Goal: Check status

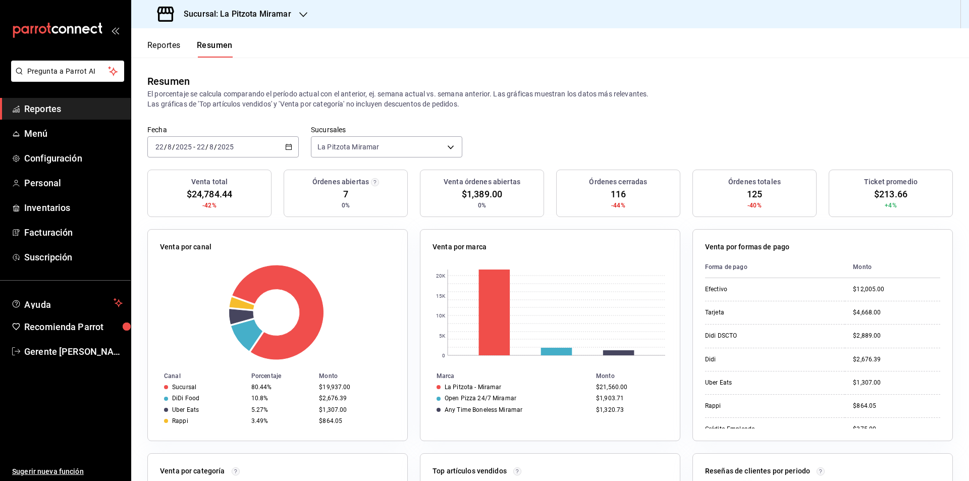
click at [288, 153] on div "[DATE] [DATE] - [DATE] [DATE]" at bounding box center [222, 146] width 151 height 21
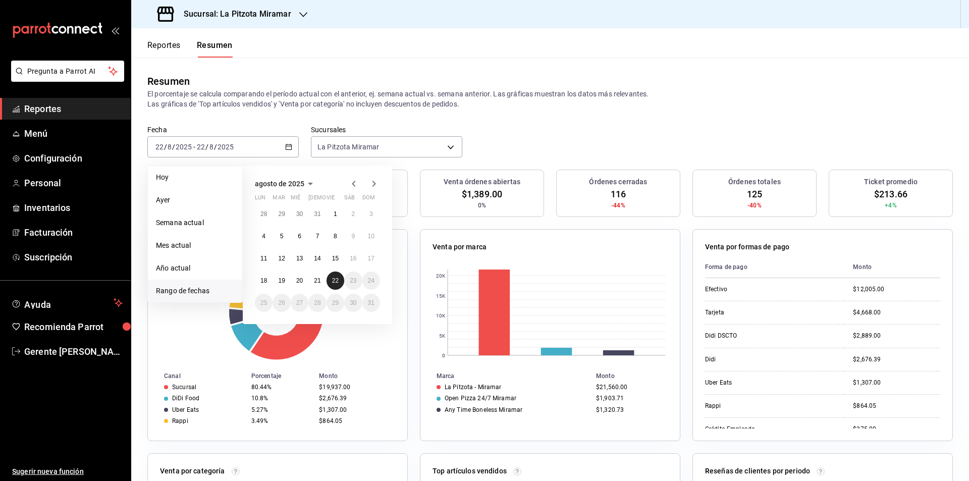
click at [331, 287] on button "22" at bounding box center [336, 281] width 18 height 18
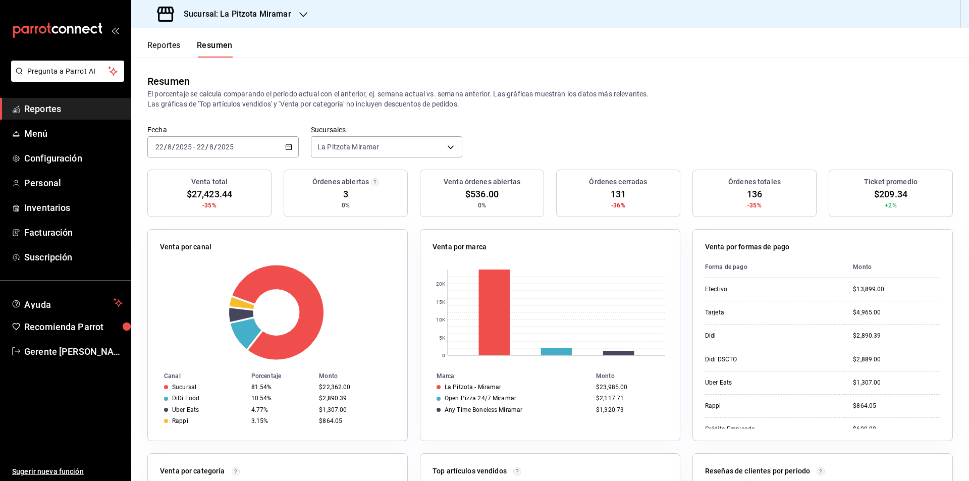
click at [292, 151] on div "[DATE] [DATE] - [DATE] [DATE]" at bounding box center [222, 146] width 151 height 21
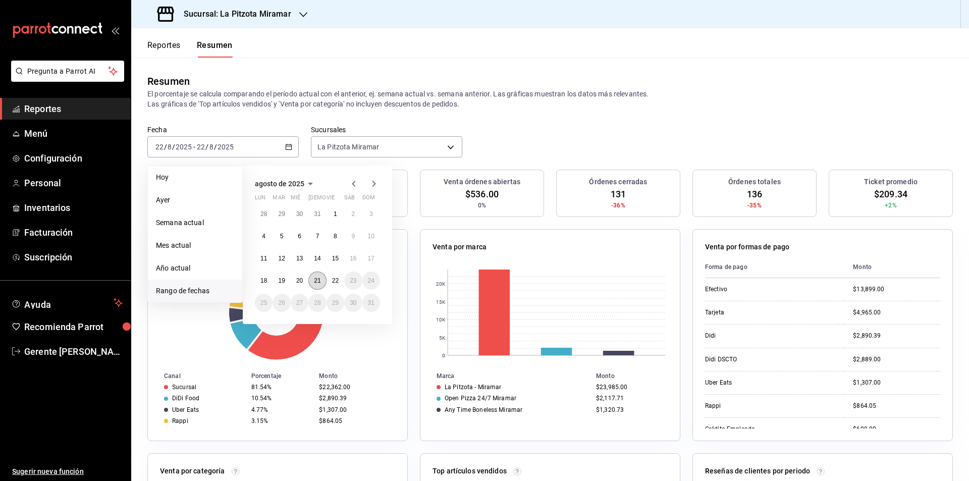
click at [317, 281] on abbr "21" at bounding box center [317, 280] width 7 height 7
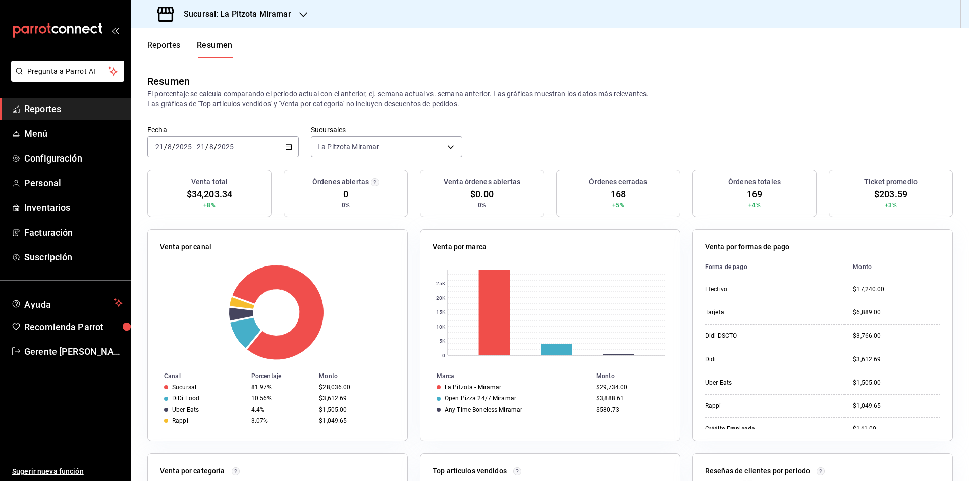
click at [289, 154] on div "2025-08-21 21 / 8 / 2025 - 2025-08-21 21 / 8 / 2025" at bounding box center [222, 146] width 151 height 21
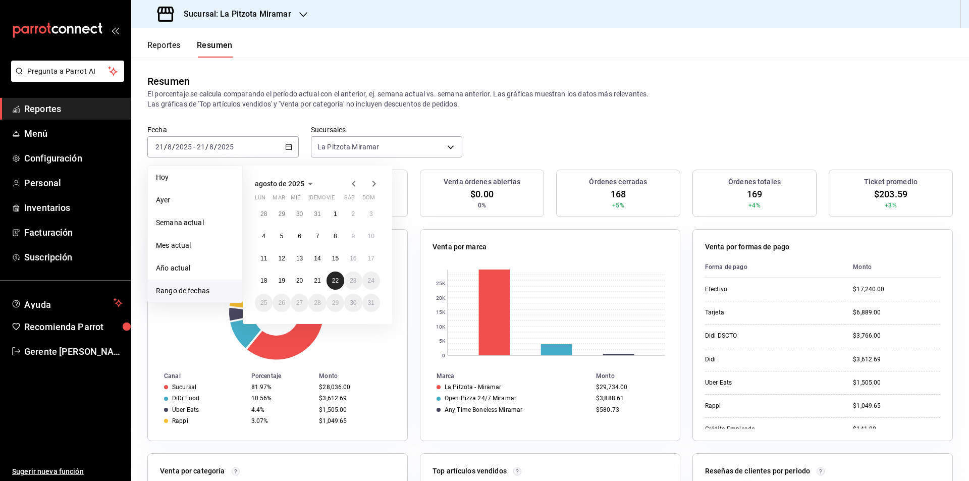
click at [334, 278] on abbr "22" at bounding box center [335, 280] width 7 height 7
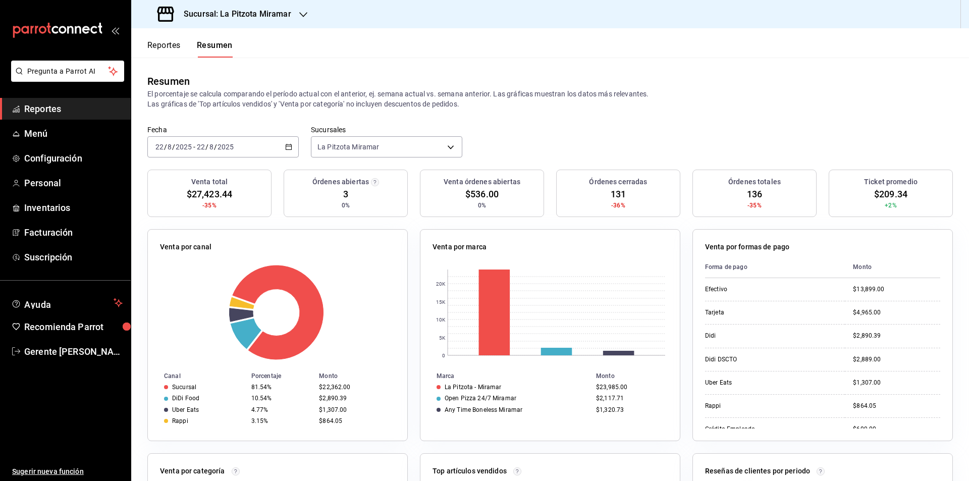
click at [280, 149] on div "[DATE] [DATE] - [DATE] [DATE]" at bounding box center [222, 146] width 151 height 21
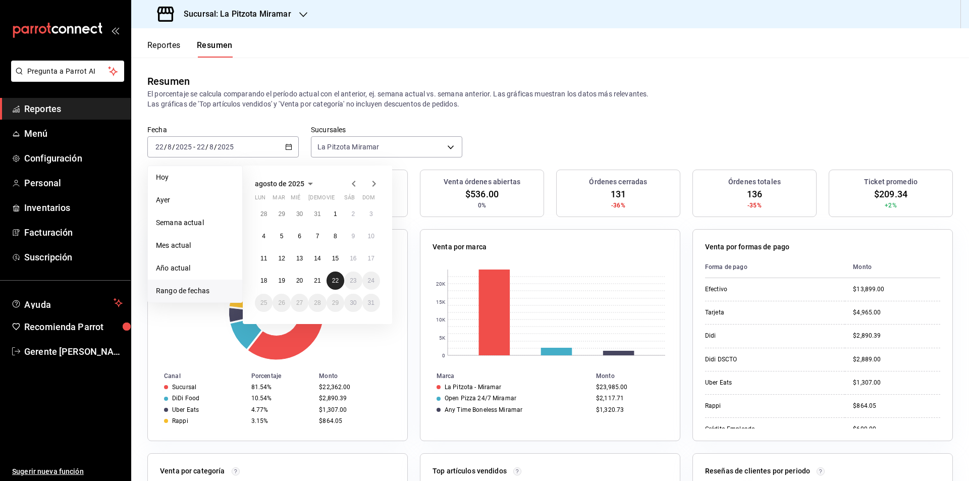
click at [338, 283] on abbr "22" at bounding box center [335, 280] width 7 height 7
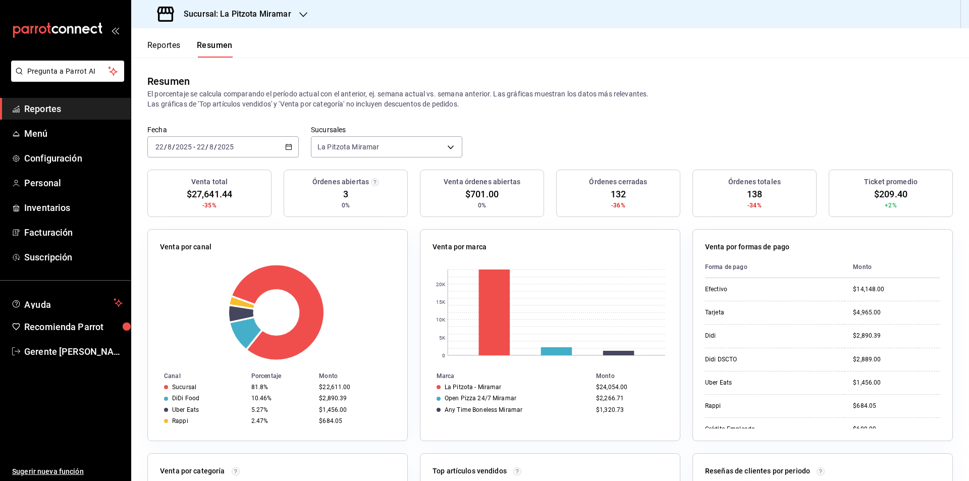
click at [283, 139] on div "[DATE] [DATE] - [DATE] [DATE]" at bounding box center [222, 146] width 151 height 21
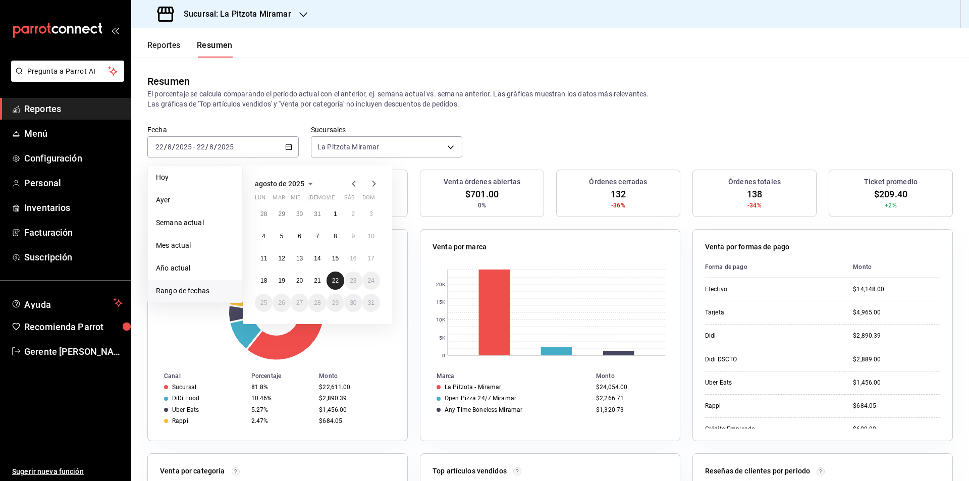
click at [335, 276] on button "22" at bounding box center [336, 281] width 18 height 18
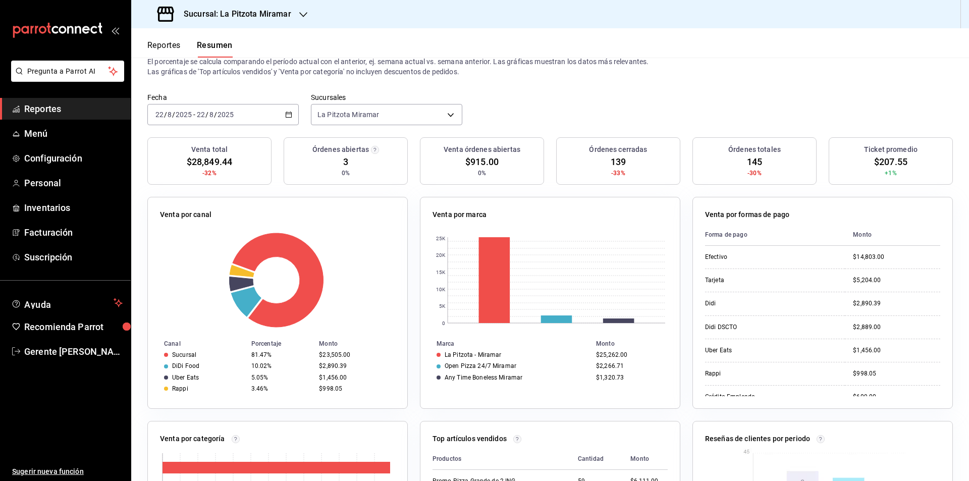
scroll to position [50, 0]
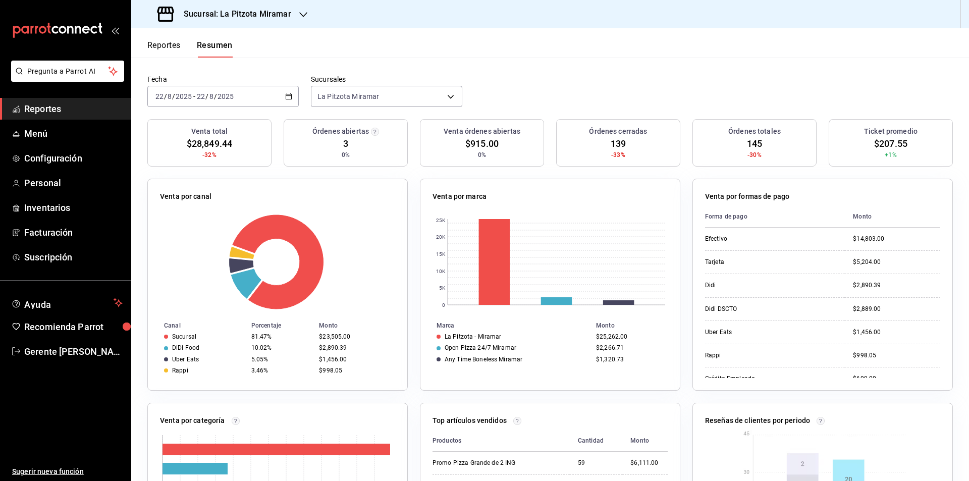
click at [294, 100] on div "[DATE] [DATE] - [DATE] [DATE]" at bounding box center [222, 96] width 151 height 21
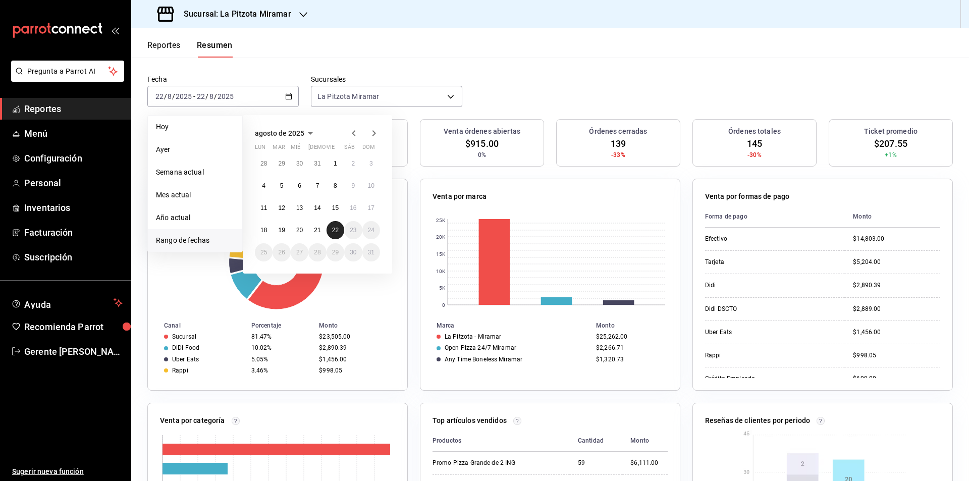
click at [337, 229] on abbr "22" at bounding box center [335, 230] width 7 height 7
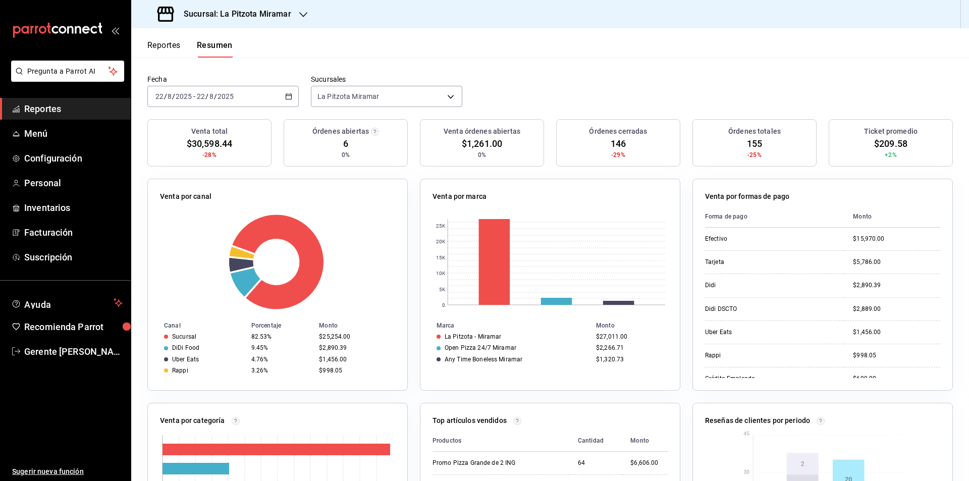
click at [288, 105] on div "[DATE] [DATE] - [DATE] [DATE]" at bounding box center [222, 96] width 151 height 21
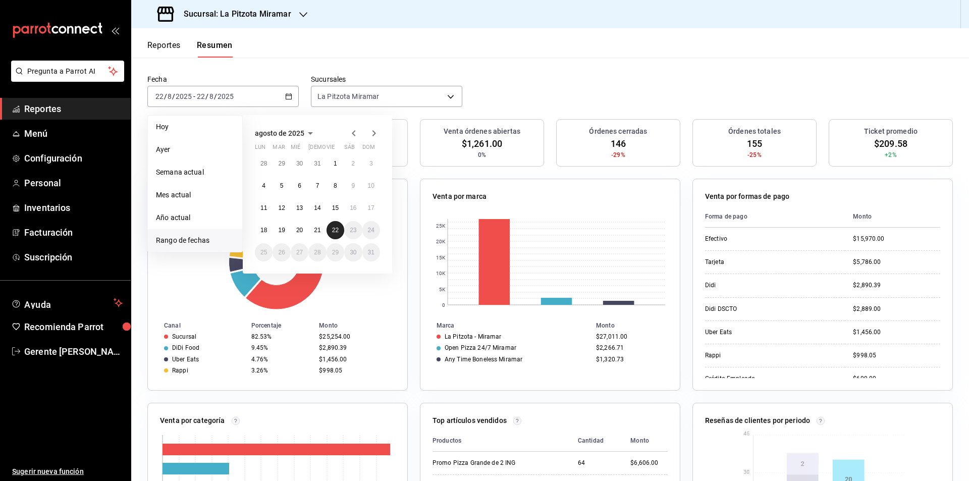
click at [336, 229] on abbr "22" at bounding box center [335, 230] width 7 height 7
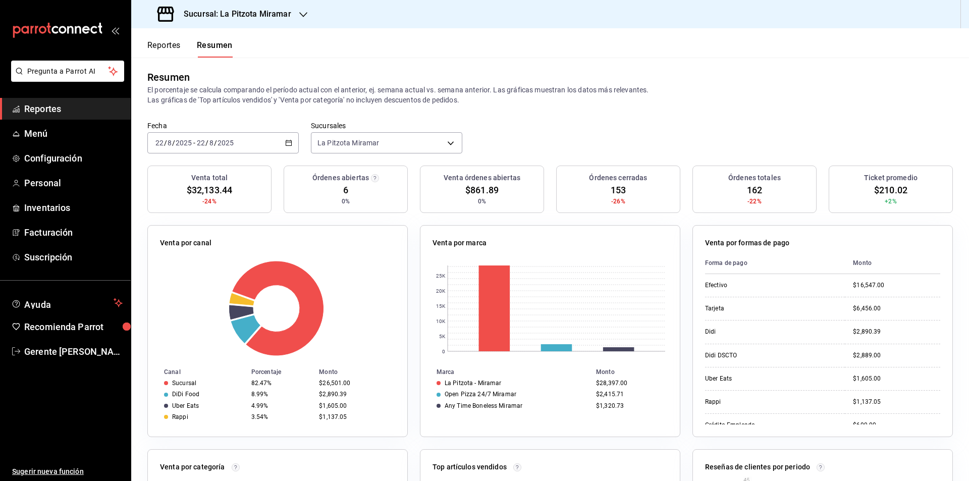
scroll to position [0, 0]
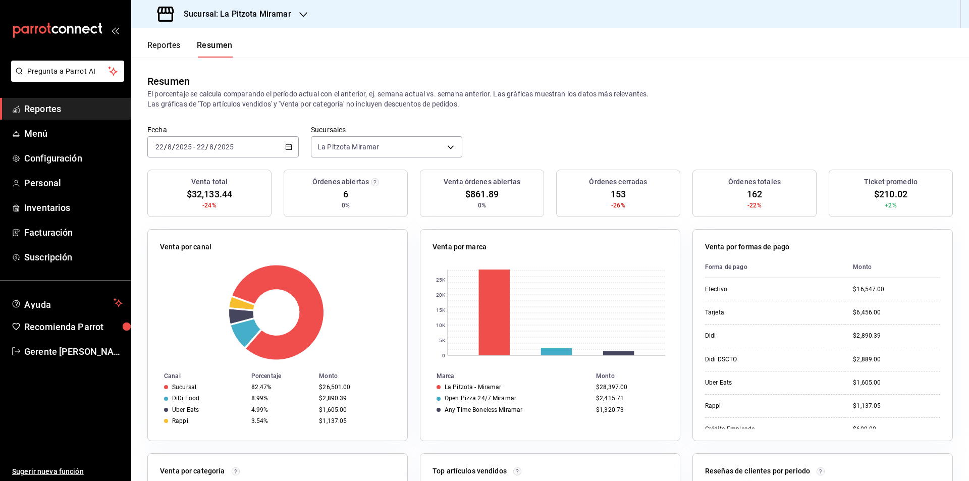
click at [285, 160] on div "Fecha [DATE] [DATE] - [DATE] [DATE] Sucursales [GEOGRAPHIC_DATA] Miramar [objec…" at bounding box center [550, 147] width 838 height 44
click at [288, 144] on icon "button" at bounding box center [288, 146] width 7 height 7
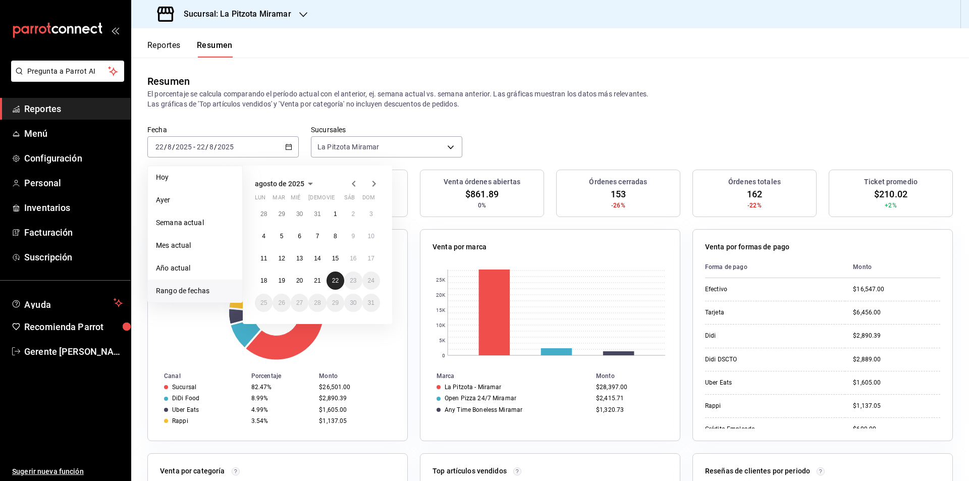
click at [340, 279] on button "22" at bounding box center [336, 281] width 18 height 18
click at [339, 279] on button "22" at bounding box center [336, 281] width 18 height 18
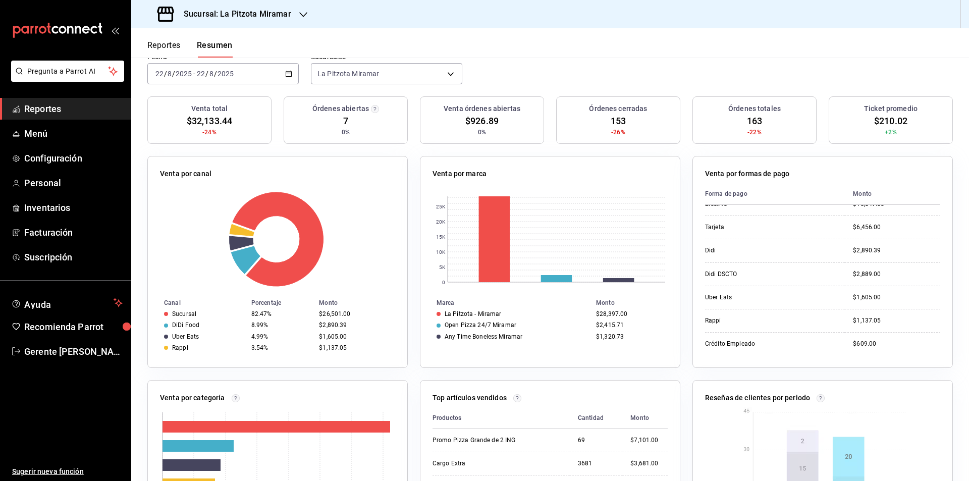
scroll to position [151, 0]
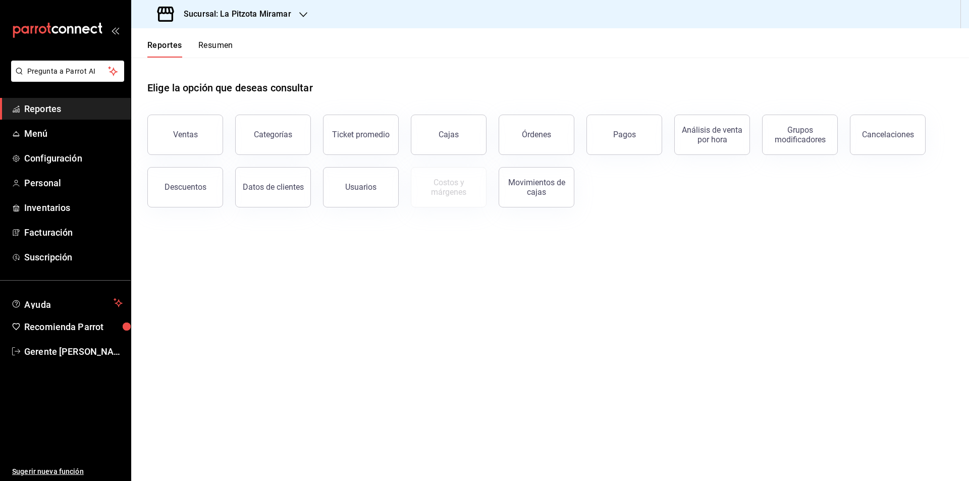
click at [231, 46] on button "Resumen" at bounding box center [215, 48] width 35 height 17
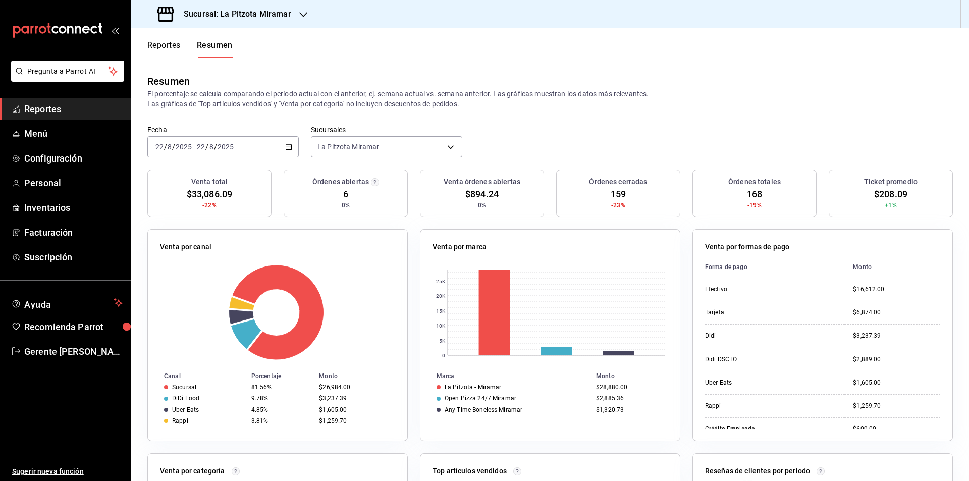
click at [282, 148] on div "[DATE] [DATE] - [DATE] [DATE]" at bounding box center [222, 146] width 151 height 21
click at [214, 283] on li "Rango de fechas" at bounding box center [195, 291] width 94 height 23
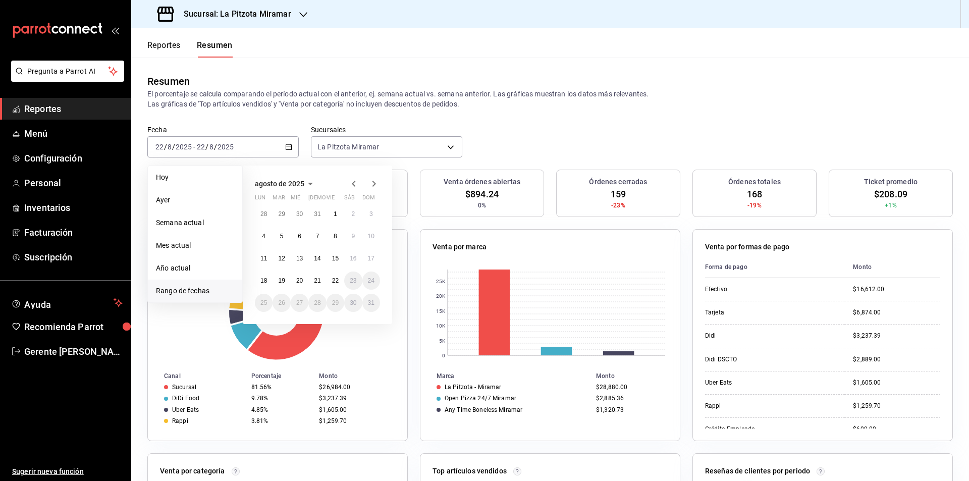
click at [213, 283] on li "Rango de fechas" at bounding box center [195, 291] width 94 height 23
click at [327, 283] on button "22" at bounding box center [336, 281] width 18 height 18
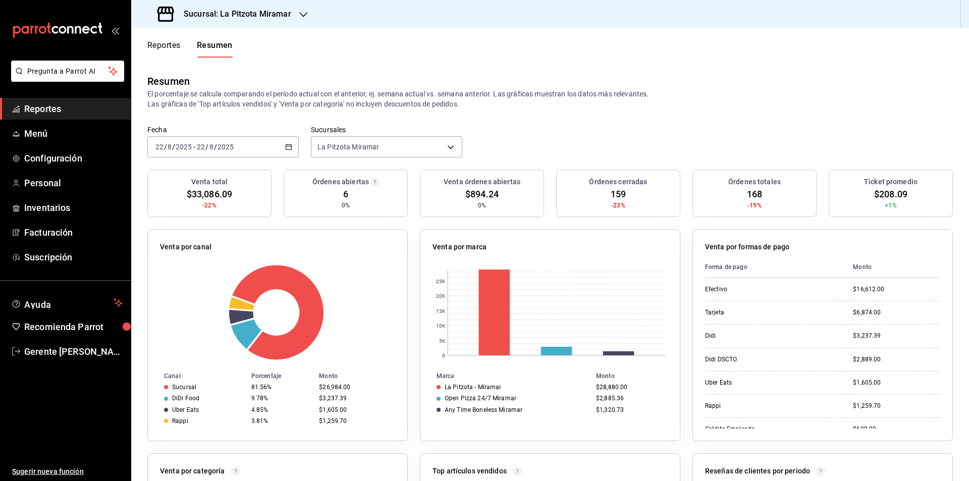
click at [291, 154] on div "[DATE] [DATE] - [DATE] [DATE]" at bounding box center [222, 146] width 151 height 21
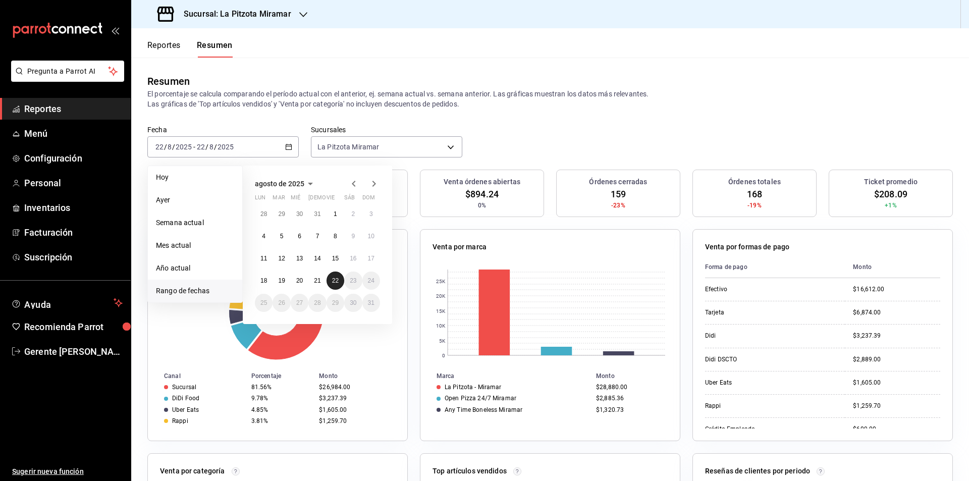
click at [337, 287] on button "22" at bounding box center [336, 281] width 18 height 18
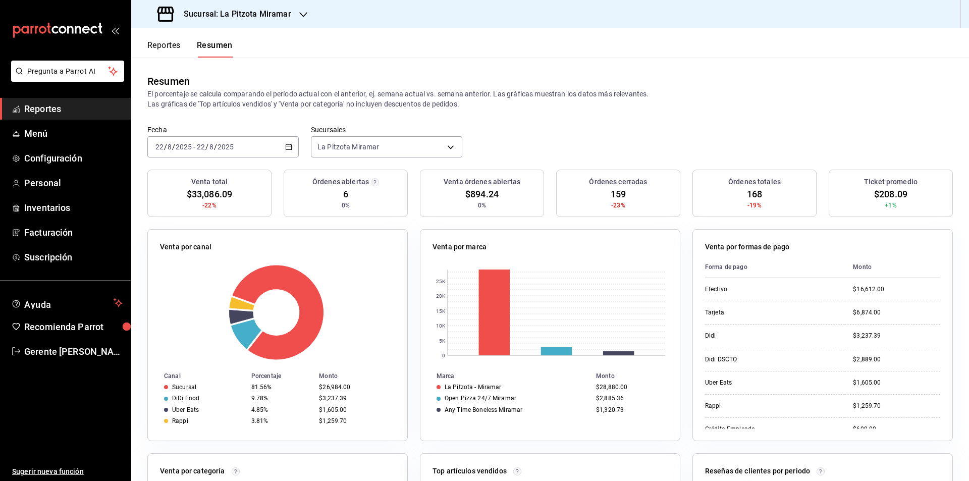
click at [290, 155] on div "[DATE] [DATE] - [DATE] [DATE]" at bounding box center [222, 146] width 151 height 21
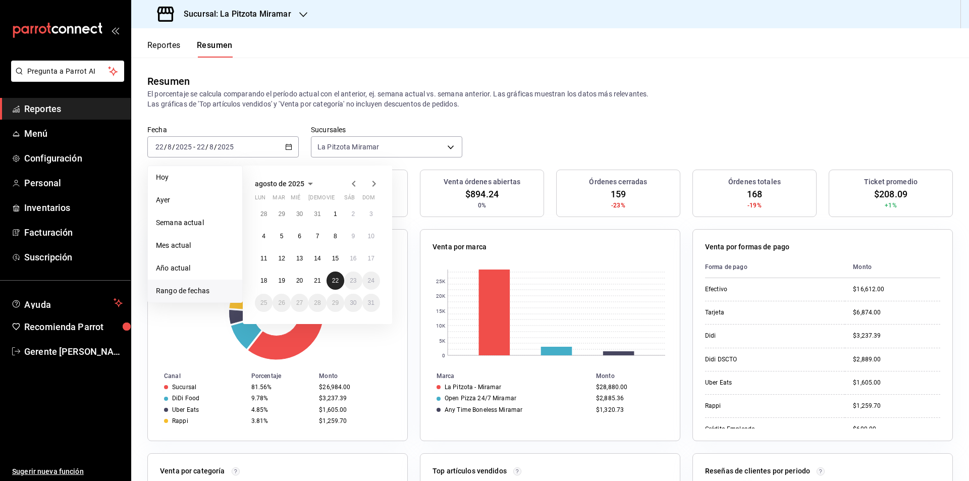
click at [334, 280] on abbr "22" at bounding box center [335, 280] width 7 height 7
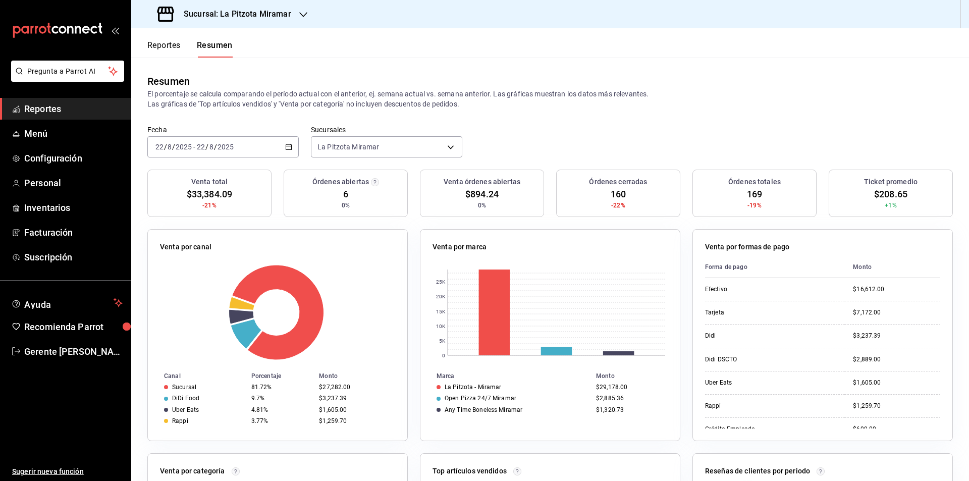
click at [291, 150] on div "[DATE] [DATE] - [DATE] [DATE]" at bounding box center [222, 146] width 151 height 21
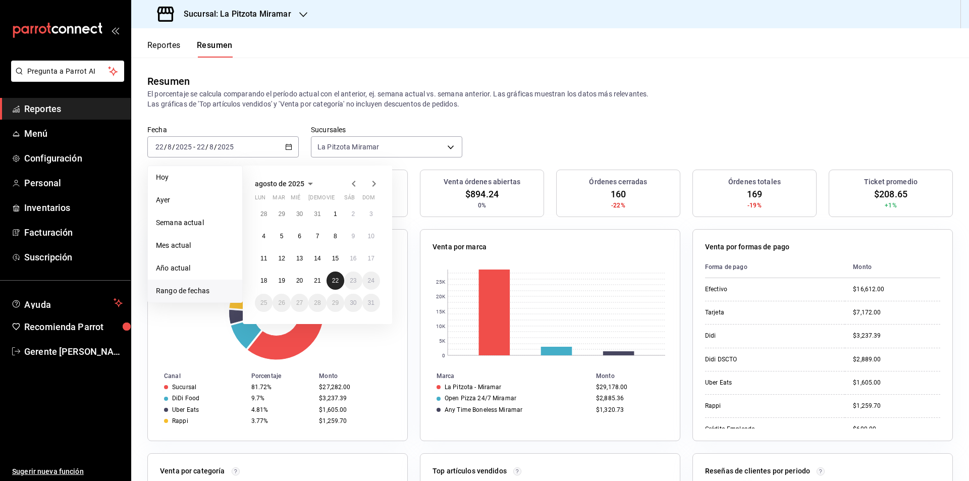
click at [332, 282] on abbr "22" at bounding box center [335, 280] width 7 height 7
click at [331, 282] on button "22" at bounding box center [336, 281] width 18 height 18
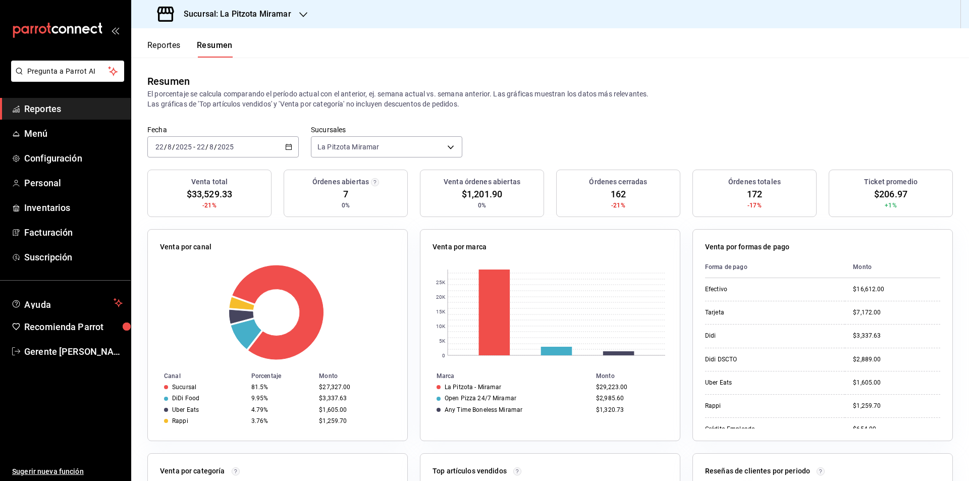
click at [289, 151] on div "[DATE] [DATE] - [DATE] [DATE]" at bounding box center [222, 146] width 151 height 21
click at [287, 142] on div "[DATE] [DATE] - [DATE] [DATE]" at bounding box center [222, 146] width 151 height 21
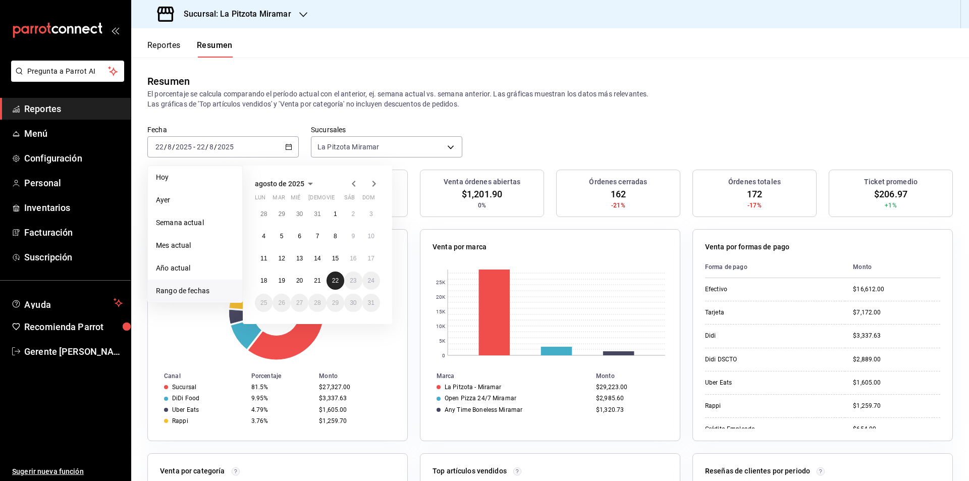
click at [331, 276] on button "22" at bounding box center [336, 281] width 18 height 18
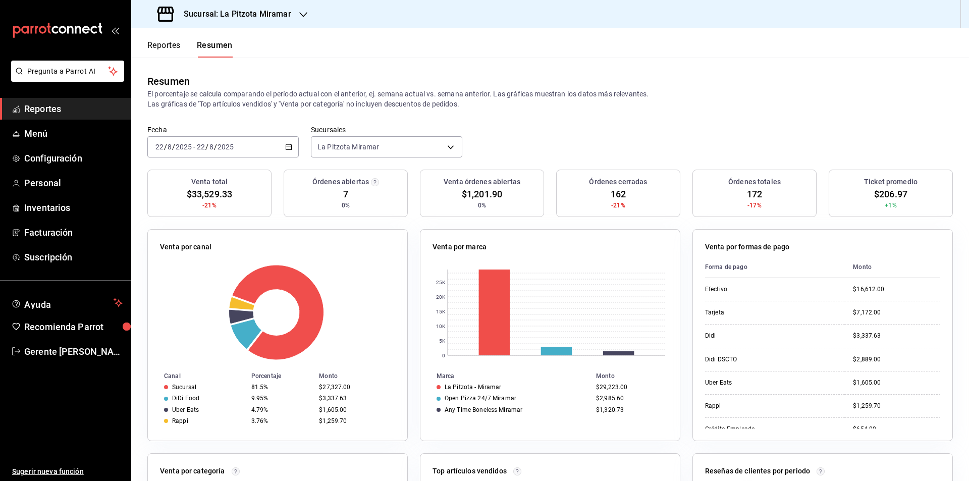
click at [283, 155] on div "[DATE] [DATE] - [DATE] [DATE]" at bounding box center [222, 146] width 151 height 21
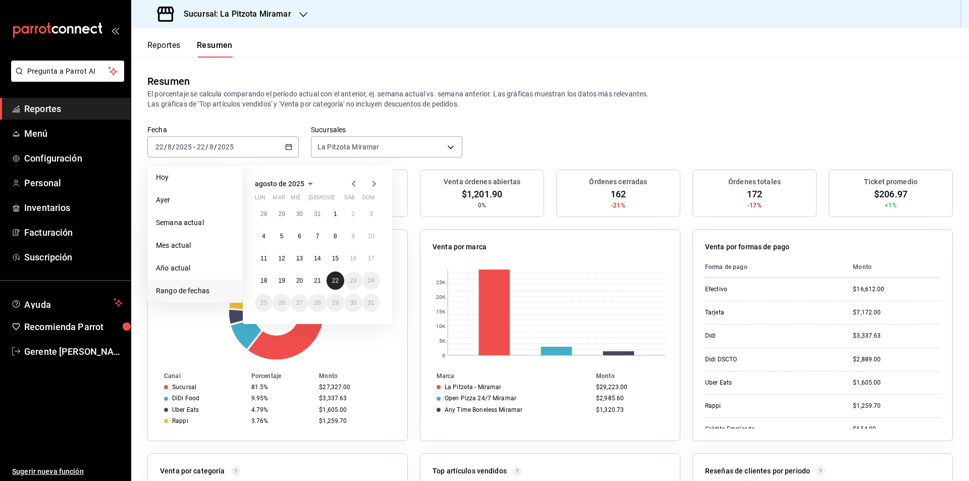
click at [330, 281] on button "22" at bounding box center [336, 281] width 18 height 18
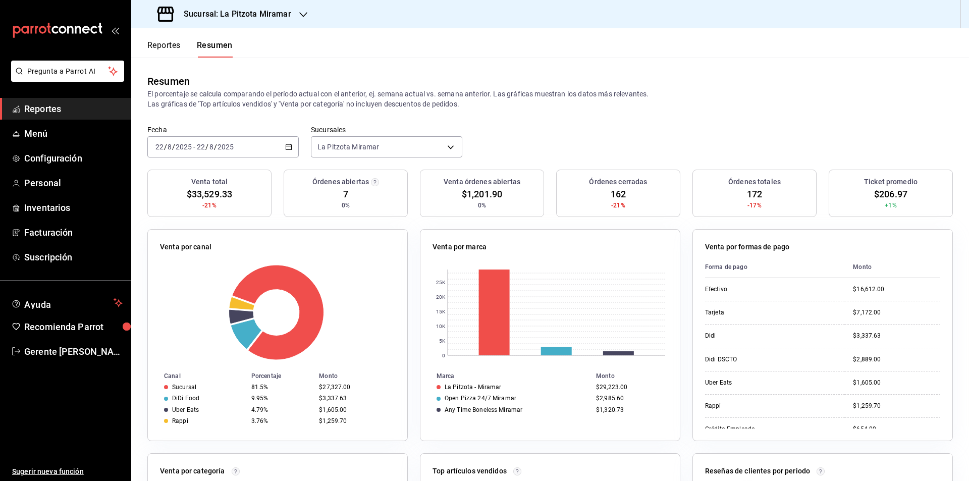
click at [289, 150] on icon "button" at bounding box center [288, 146] width 7 height 7
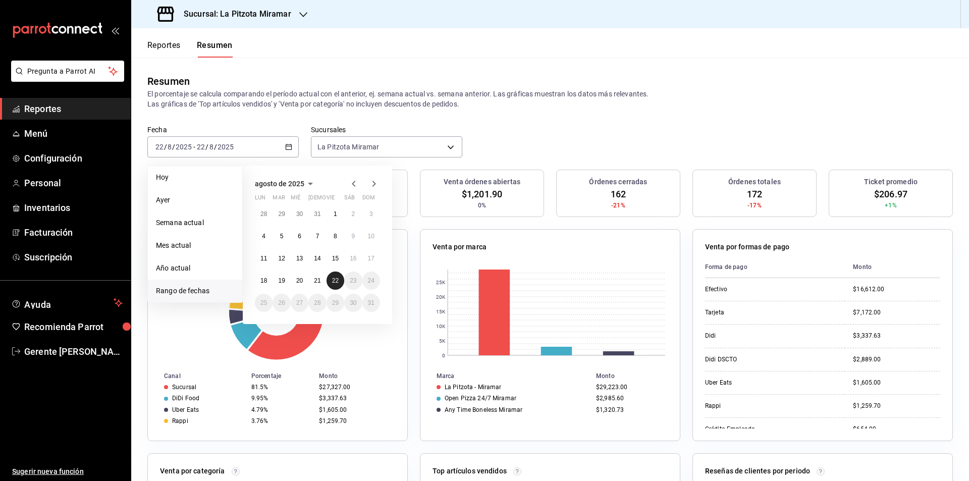
click at [338, 288] on button "22" at bounding box center [336, 281] width 18 height 18
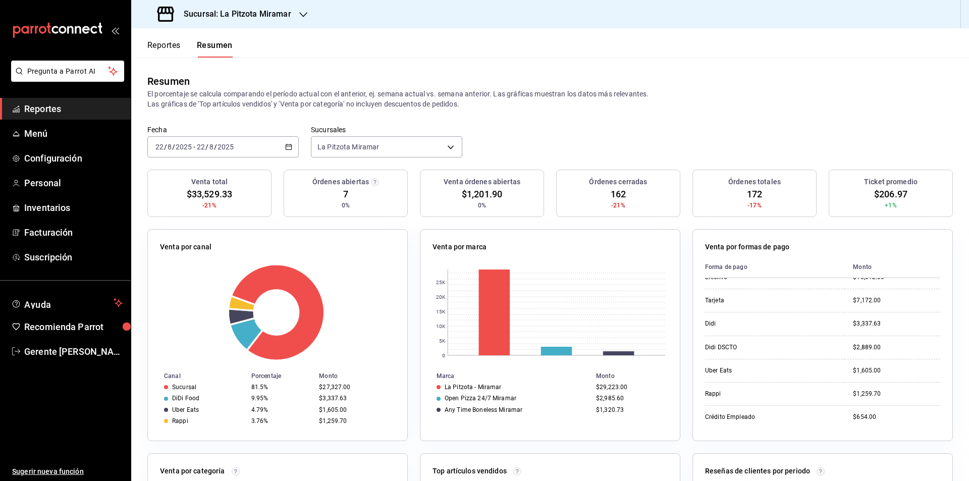
click at [287, 145] on icon "button" at bounding box center [288, 146] width 7 height 7
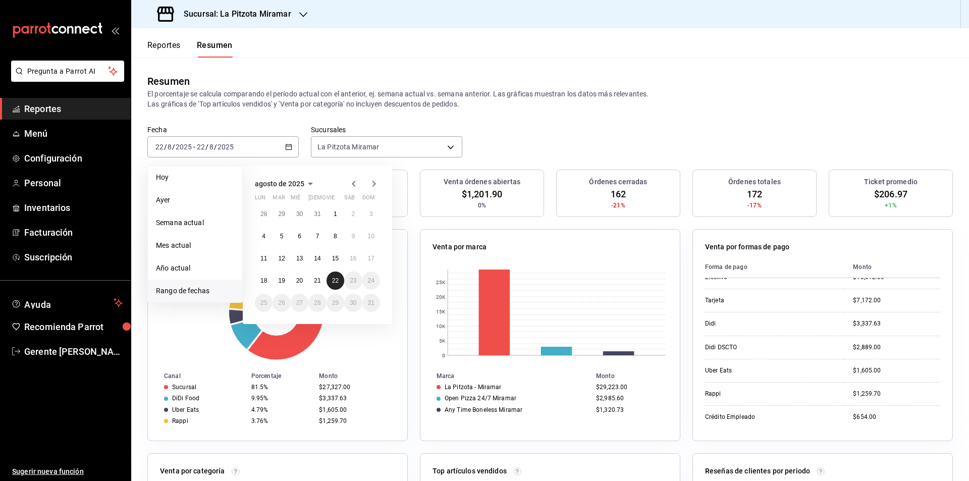
click at [343, 276] on div "28 29 30 31 1 2 3 4 5 6 7 8 9 10 11 12 13 14 15 16 17 18 19 20 21 22 23 24 25 2…" at bounding box center [317, 258] width 125 height 107
click at [341, 276] on button "22" at bounding box center [336, 281] width 18 height 18
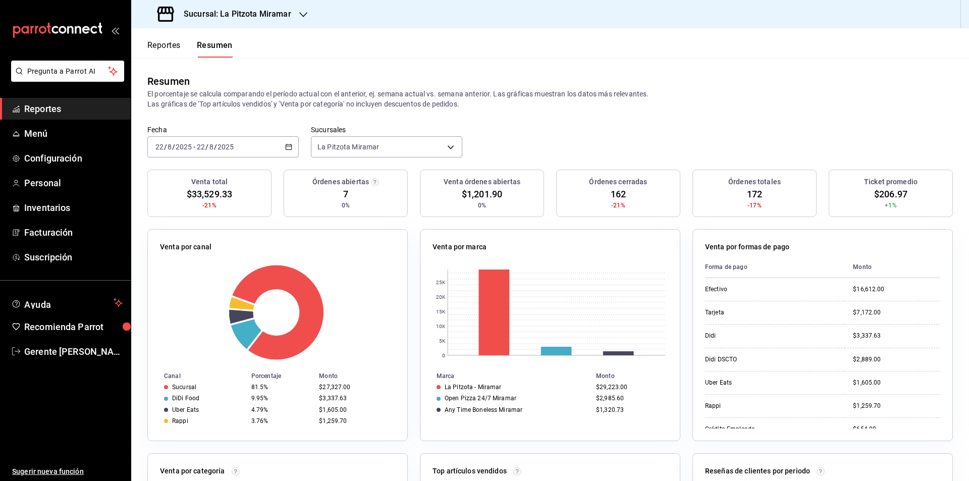
click at [284, 153] on div "[DATE] [DATE] - [DATE] [DATE]" at bounding box center [222, 146] width 151 height 21
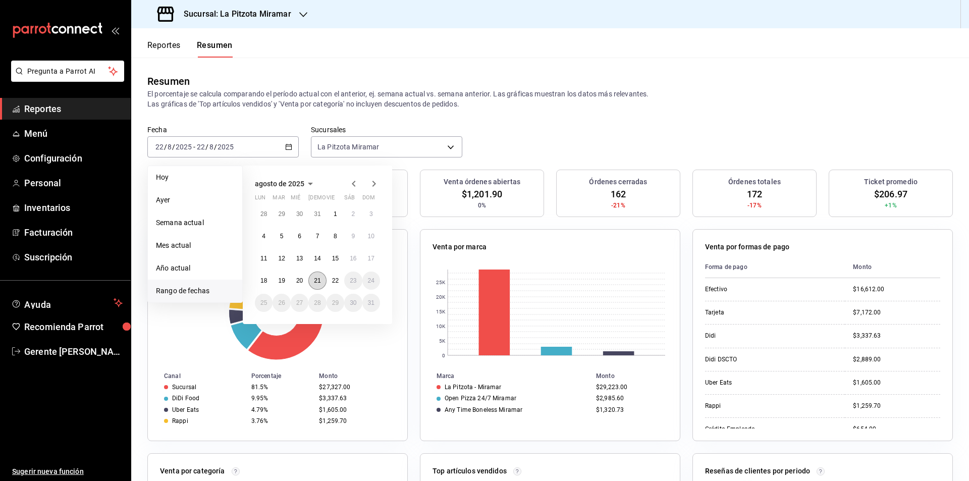
click at [321, 279] on button "21" at bounding box center [317, 281] width 18 height 18
click at [332, 277] on abbr "22" at bounding box center [335, 280] width 7 height 7
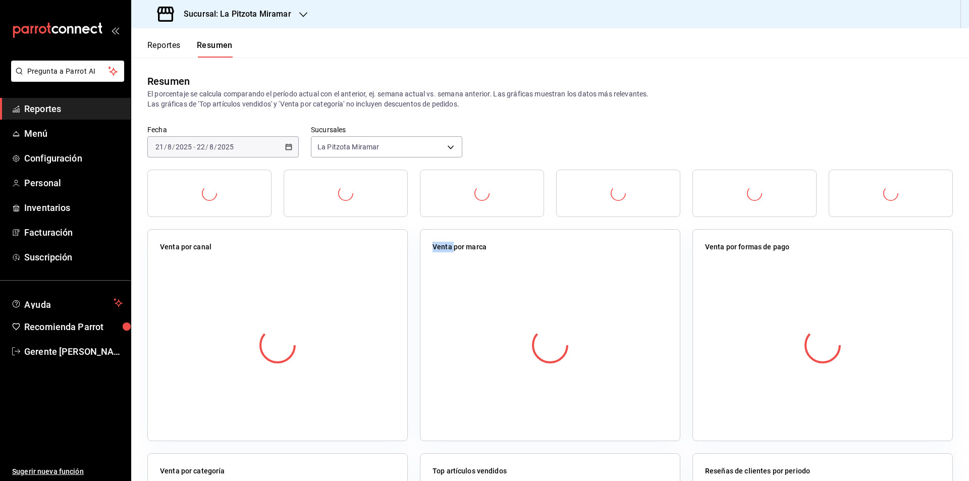
click at [332, 277] on div at bounding box center [277, 345] width 235 height 178
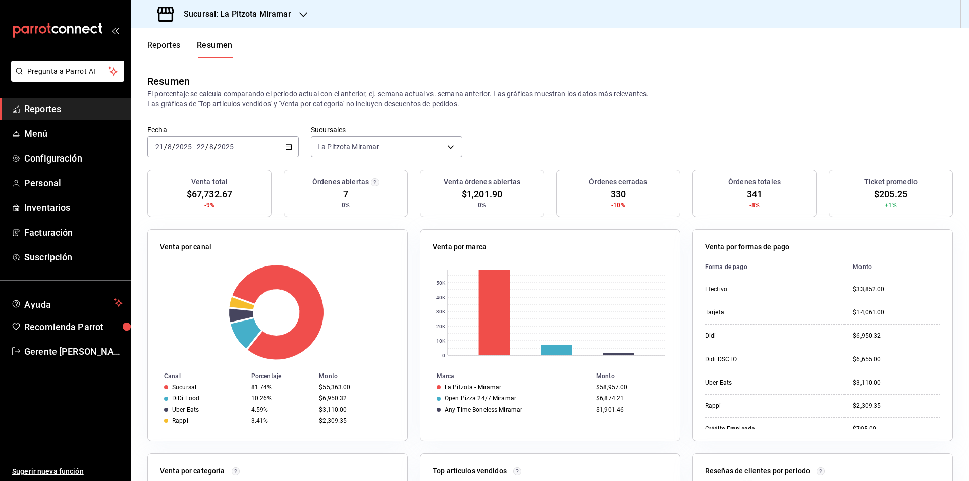
click at [280, 141] on div "[DATE] [DATE] - [DATE] [DATE]" at bounding box center [222, 146] width 151 height 21
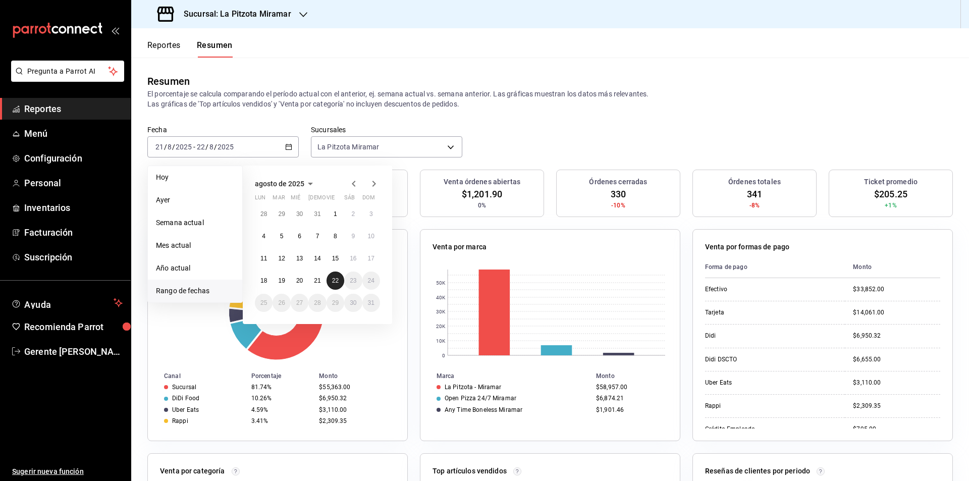
click at [333, 278] on abbr "22" at bounding box center [335, 280] width 7 height 7
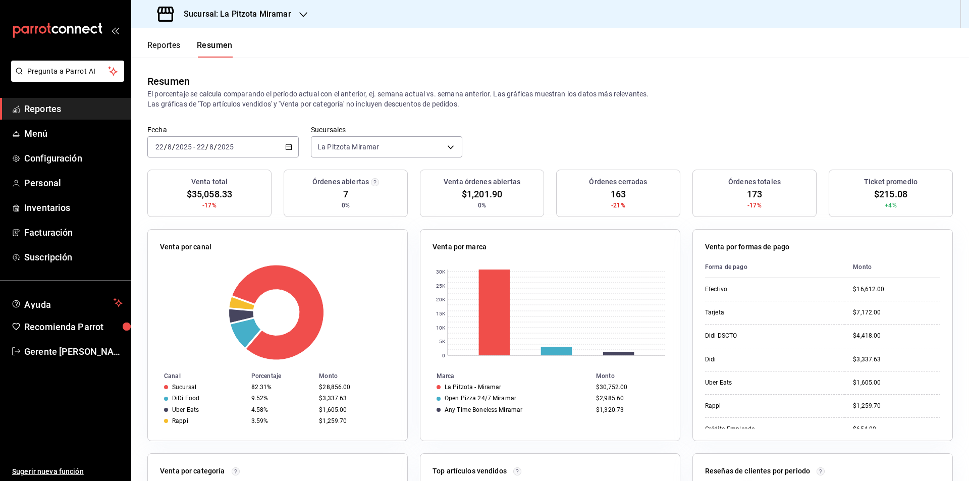
click at [286, 152] on div "[DATE] [DATE] - [DATE] [DATE]" at bounding box center [222, 146] width 151 height 21
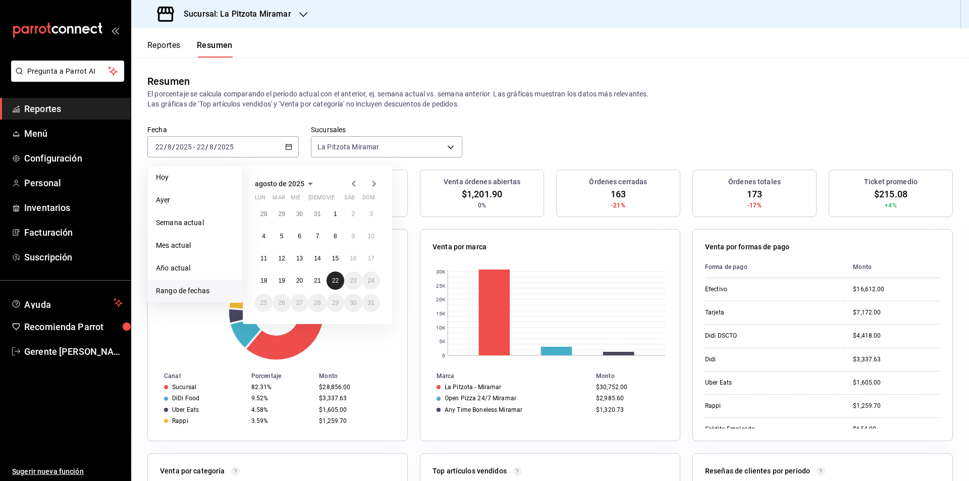
click at [331, 281] on button "22" at bounding box center [336, 281] width 18 height 18
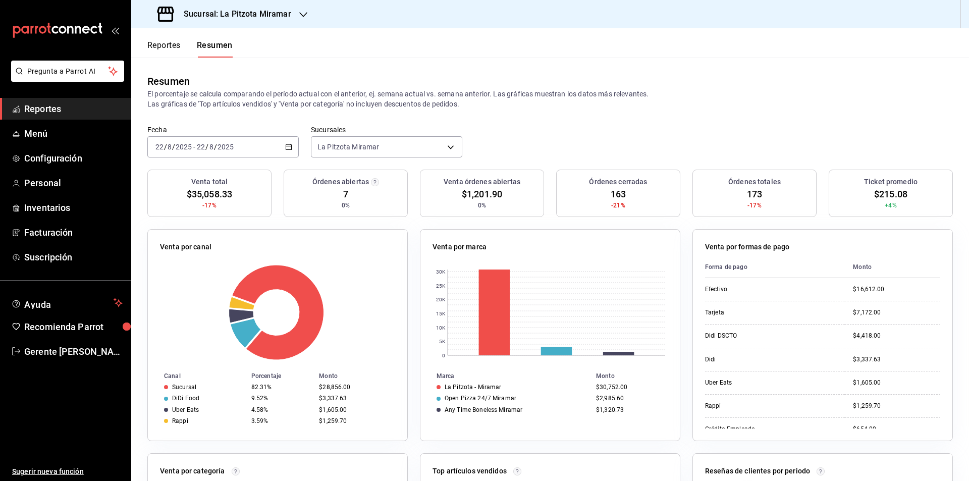
click at [290, 154] on div "[DATE] [DATE] - [DATE] [DATE]" at bounding box center [222, 146] width 151 height 21
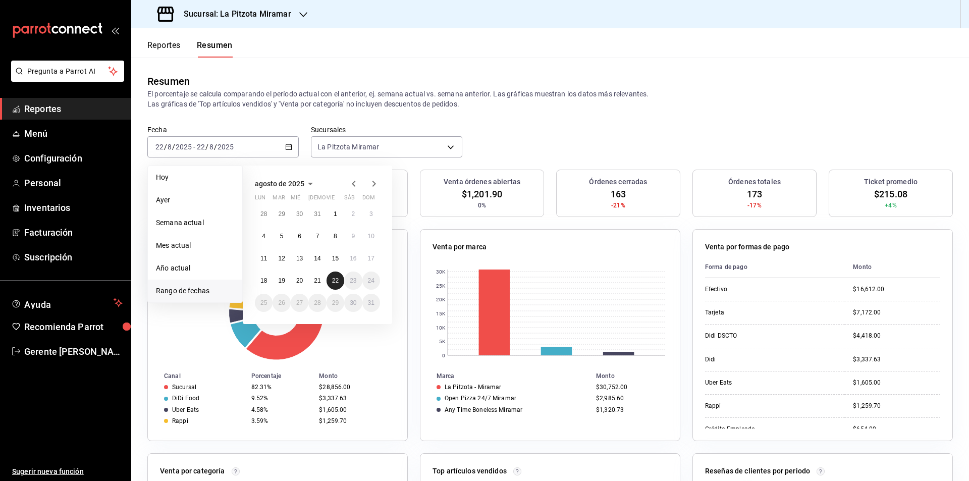
click at [341, 282] on button "22" at bounding box center [336, 281] width 18 height 18
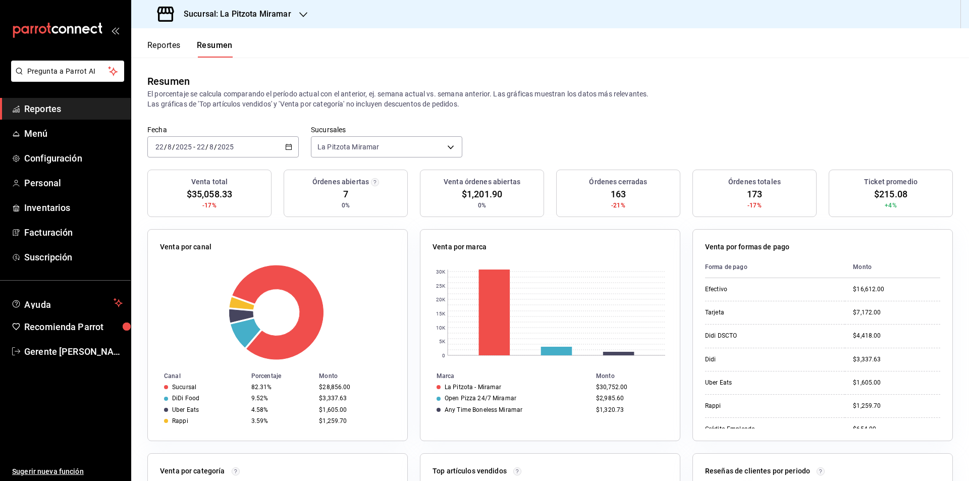
click at [283, 148] on div "[DATE] [DATE] - [DATE] [DATE]" at bounding box center [222, 146] width 151 height 21
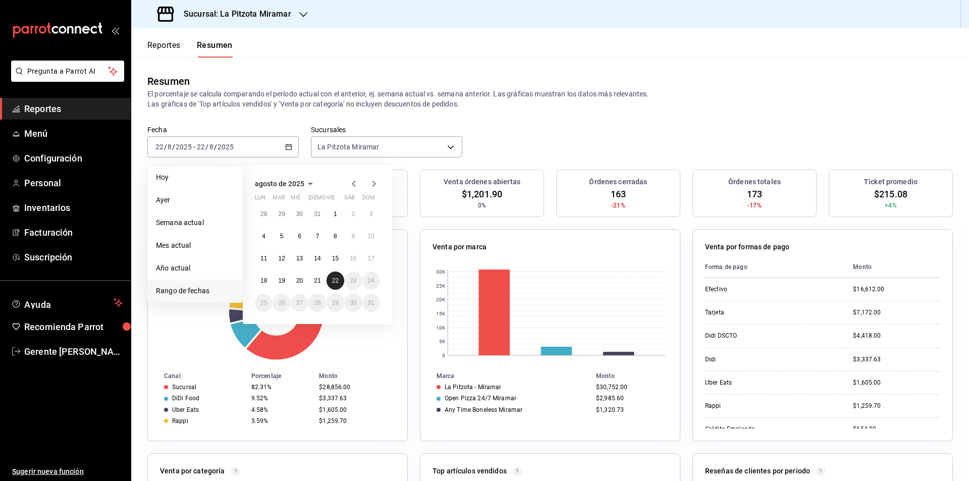
click at [341, 287] on button "22" at bounding box center [336, 281] width 18 height 18
click at [342, 287] on button "22" at bounding box center [336, 281] width 18 height 18
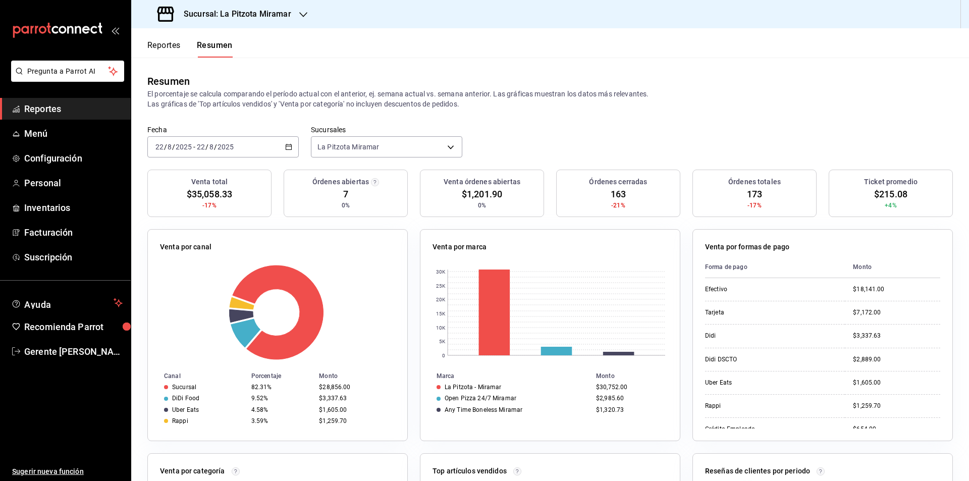
click at [288, 147] on icon "button" at bounding box center [288, 146] width 7 height 7
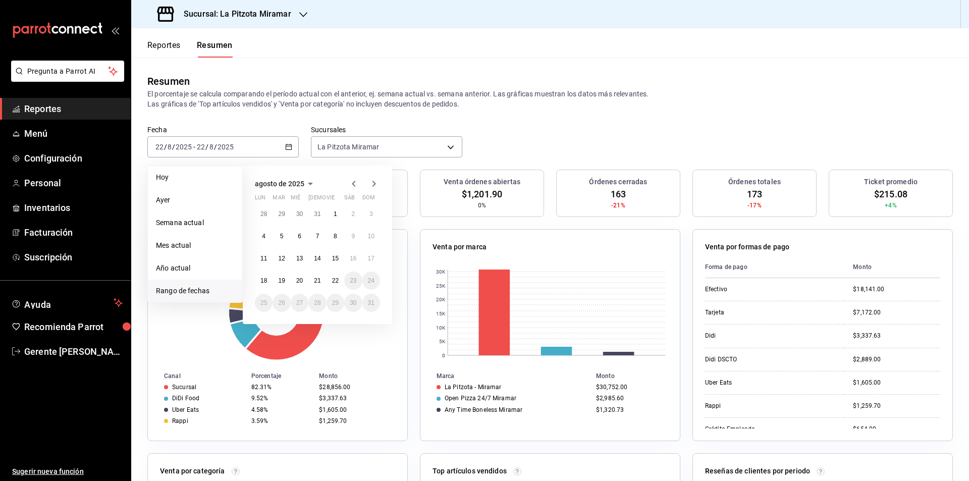
click at [845, 256] on div "Venta por formas de pago" at bounding box center [822, 249] width 235 height 15
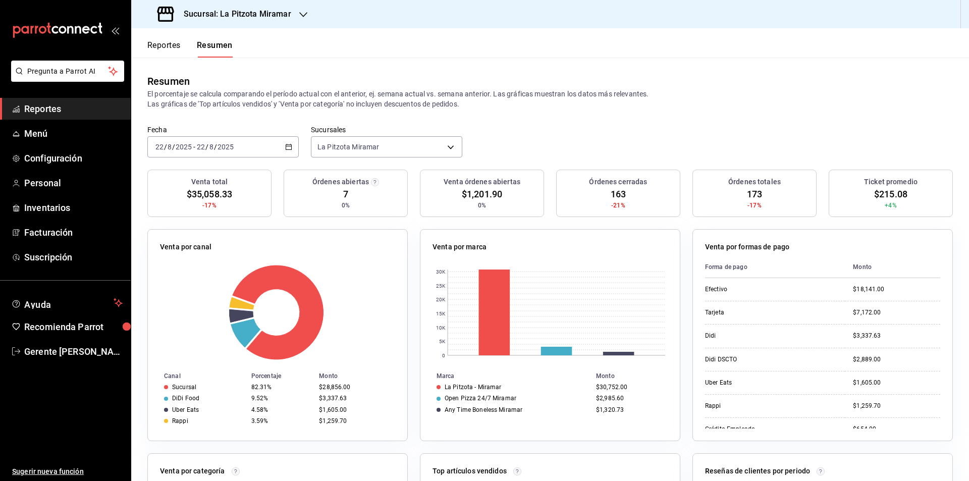
click at [280, 146] on div "[DATE] [DATE] - [DATE] [DATE]" at bounding box center [222, 146] width 151 height 21
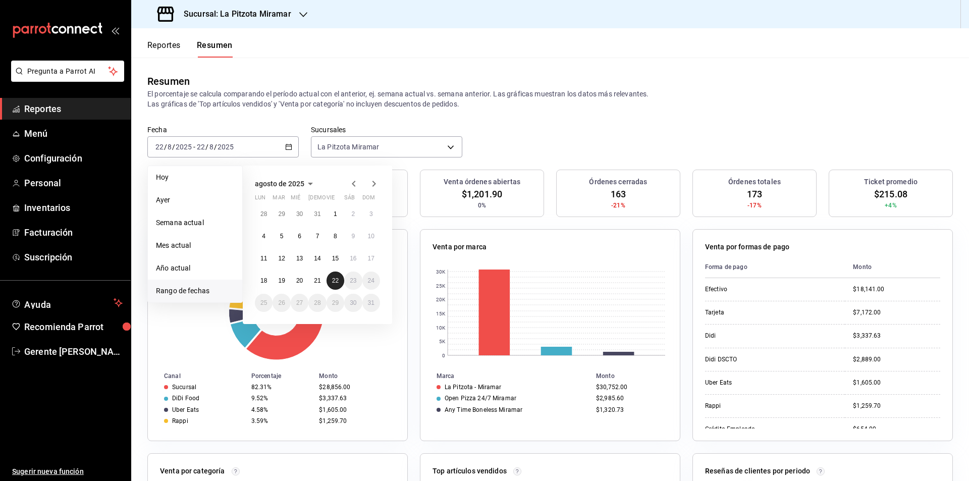
click at [340, 279] on button "22" at bounding box center [336, 281] width 18 height 18
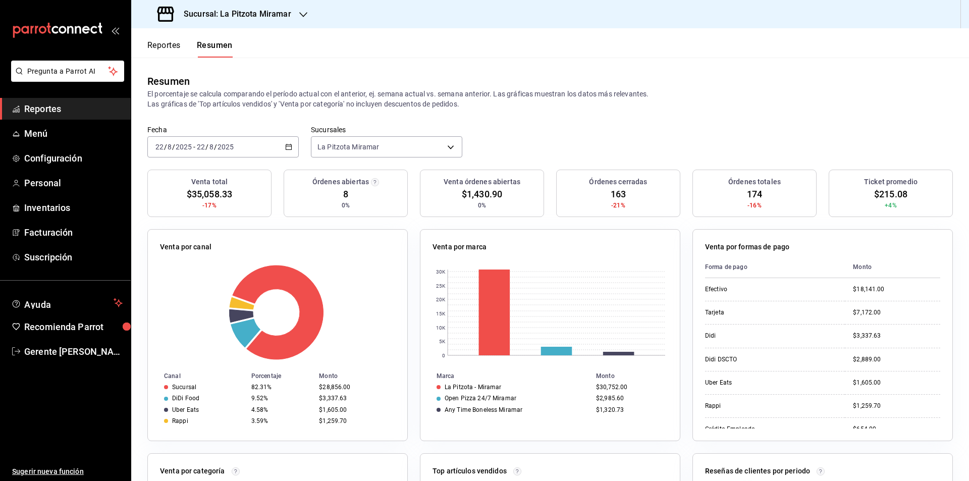
click at [282, 149] on div "[DATE] [DATE] - [DATE] [DATE]" at bounding box center [222, 146] width 151 height 21
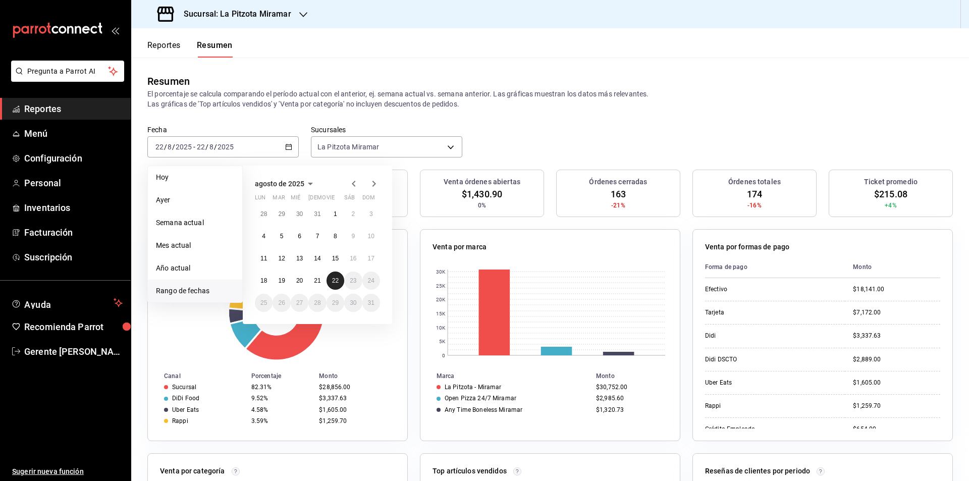
click at [329, 277] on button "22" at bounding box center [336, 281] width 18 height 18
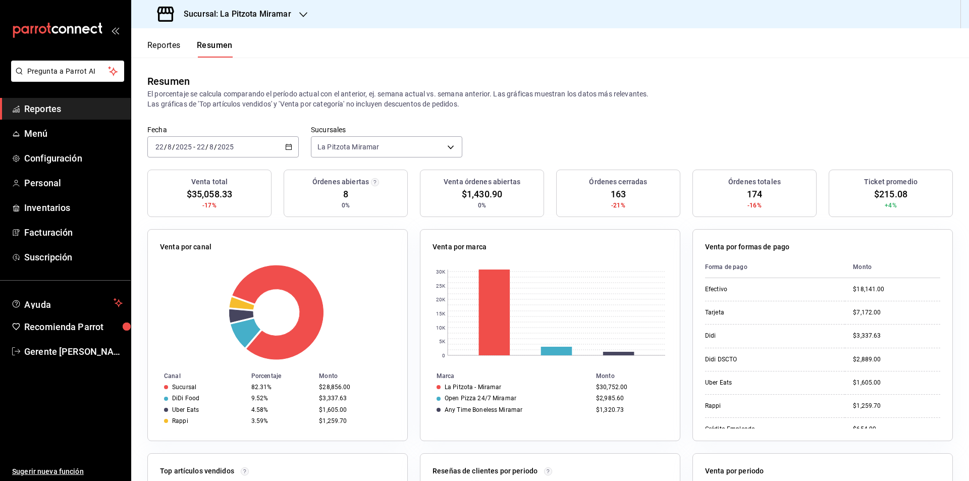
click at [284, 161] on div "Fecha [DATE] [DATE] - [DATE] [DATE] Sucursales [GEOGRAPHIC_DATA] Miramar [objec…" at bounding box center [550, 147] width 838 height 44
click at [286, 147] on icon "button" at bounding box center [288, 146] width 7 height 7
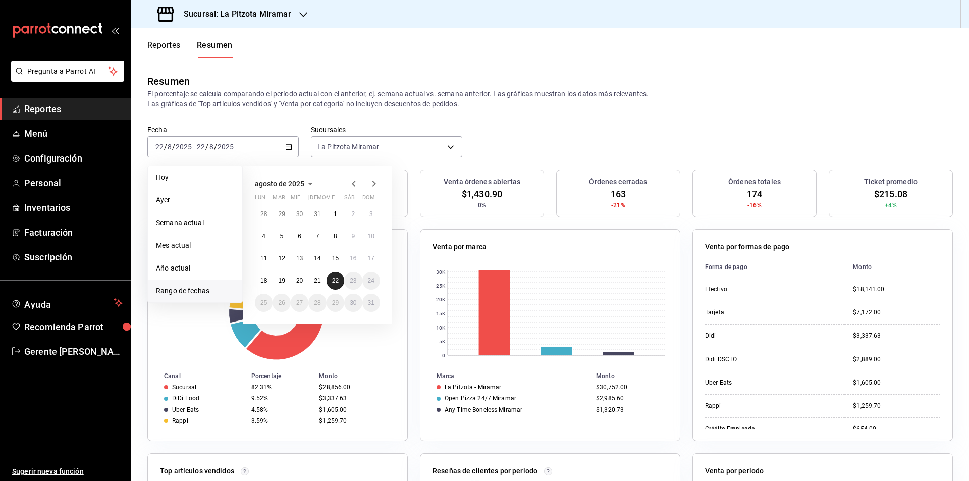
click at [333, 275] on button "22" at bounding box center [336, 281] width 18 height 18
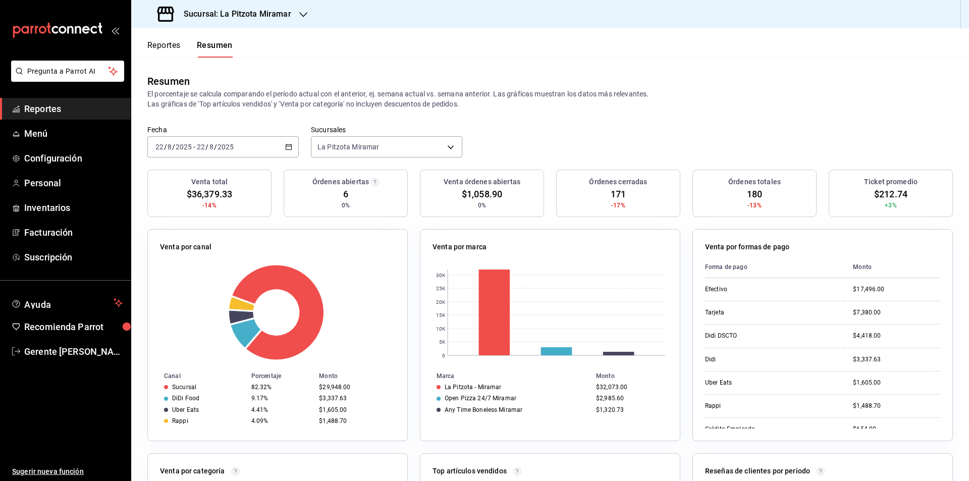
click at [292, 146] on div "[DATE] [DATE] - [DATE] [DATE]" at bounding box center [222, 146] width 151 height 21
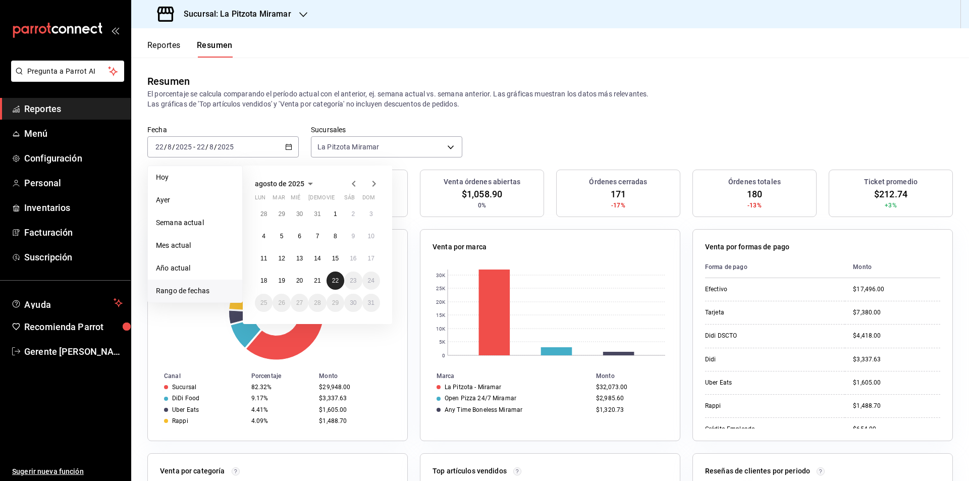
click at [333, 275] on button "22" at bounding box center [336, 281] width 18 height 18
click at [333, 275] on div at bounding box center [277, 312] width 235 height 96
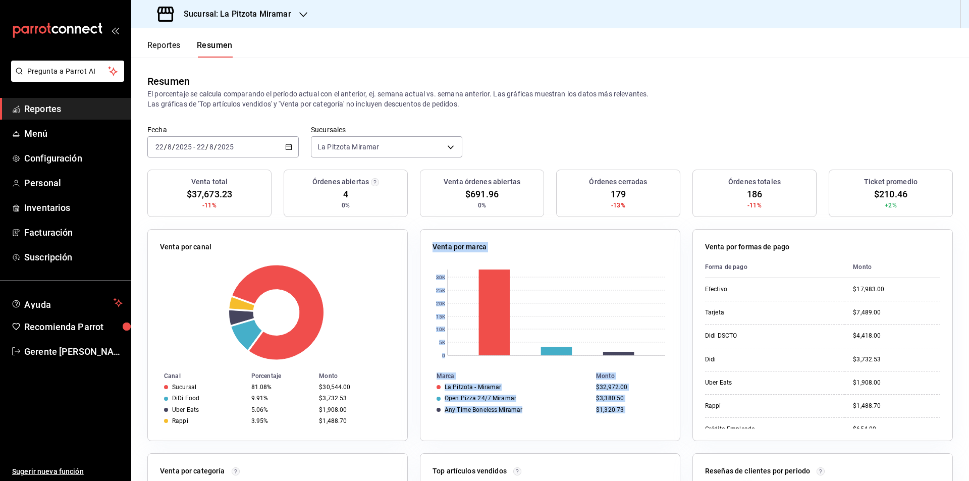
click at [288, 150] on \(Stroke\) "button" at bounding box center [289, 147] width 6 height 6
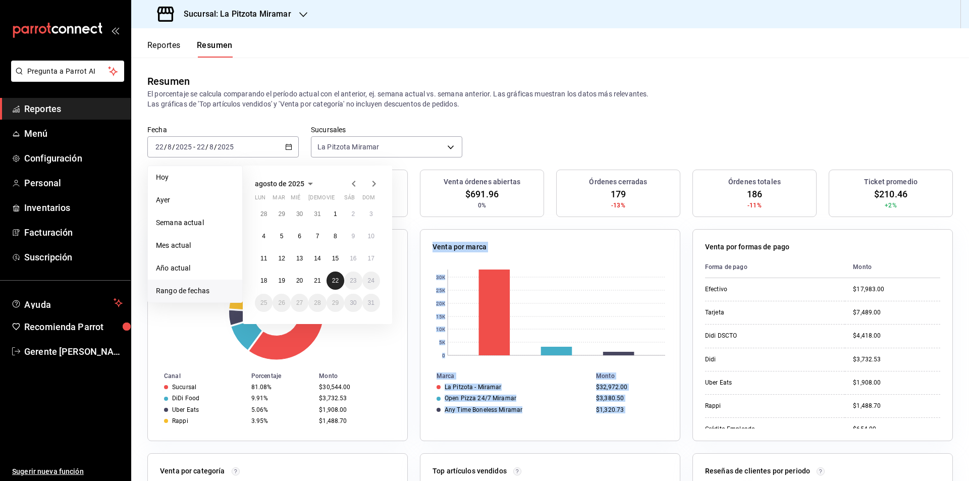
click at [336, 287] on button "22" at bounding box center [336, 281] width 18 height 18
drag, startPoint x: 336, startPoint y: 287, endPoint x: 340, endPoint y: 282, distance: 6.8
click at [336, 287] on button "22" at bounding box center [336, 281] width 18 height 18
